Goal: Transaction & Acquisition: Purchase product/service

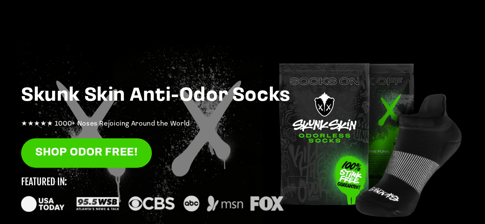
scroll to position [64, 0]
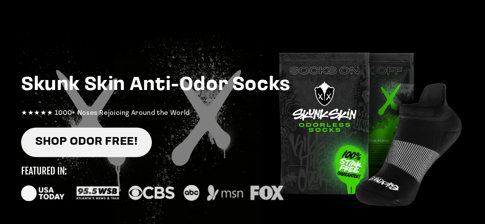
click at [101, 135] on link "SHOP ODOR FREE!" at bounding box center [86, 143] width 131 height 30
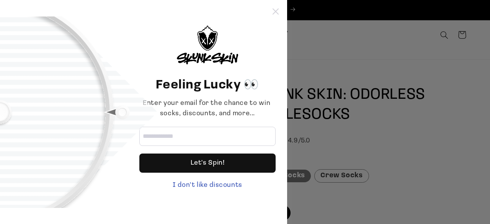
click at [274, 11] on icon at bounding box center [276, 11] width 6 height 6
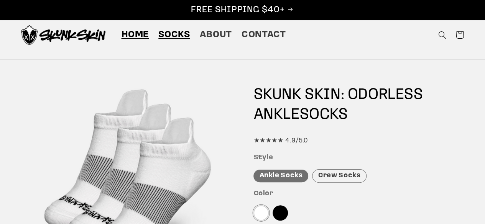
click at [125, 36] on span "Home" at bounding box center [135, 35] width 28 height 12
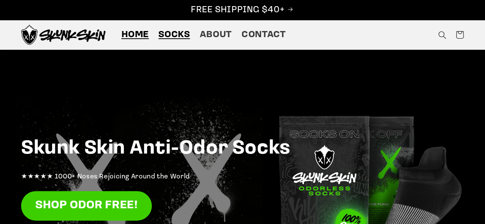
click at [170, 35] on span "Socks" at bounding box center [173, 35] width 31 height 12
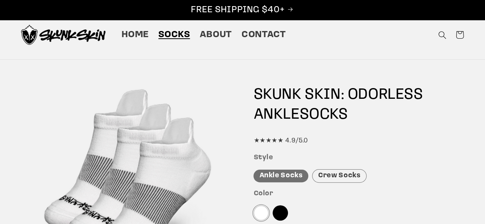
click at [326, 174] on div "Crew Socks" at bounding box center [339, 175] width 54 height 13
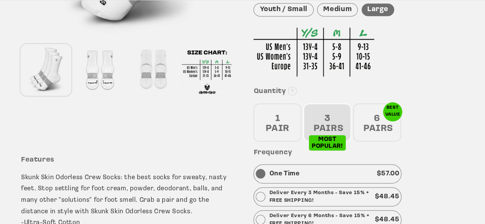
scroll to position [255, 0]
